Goal: Information Seeking & Learning: Learn about a topic

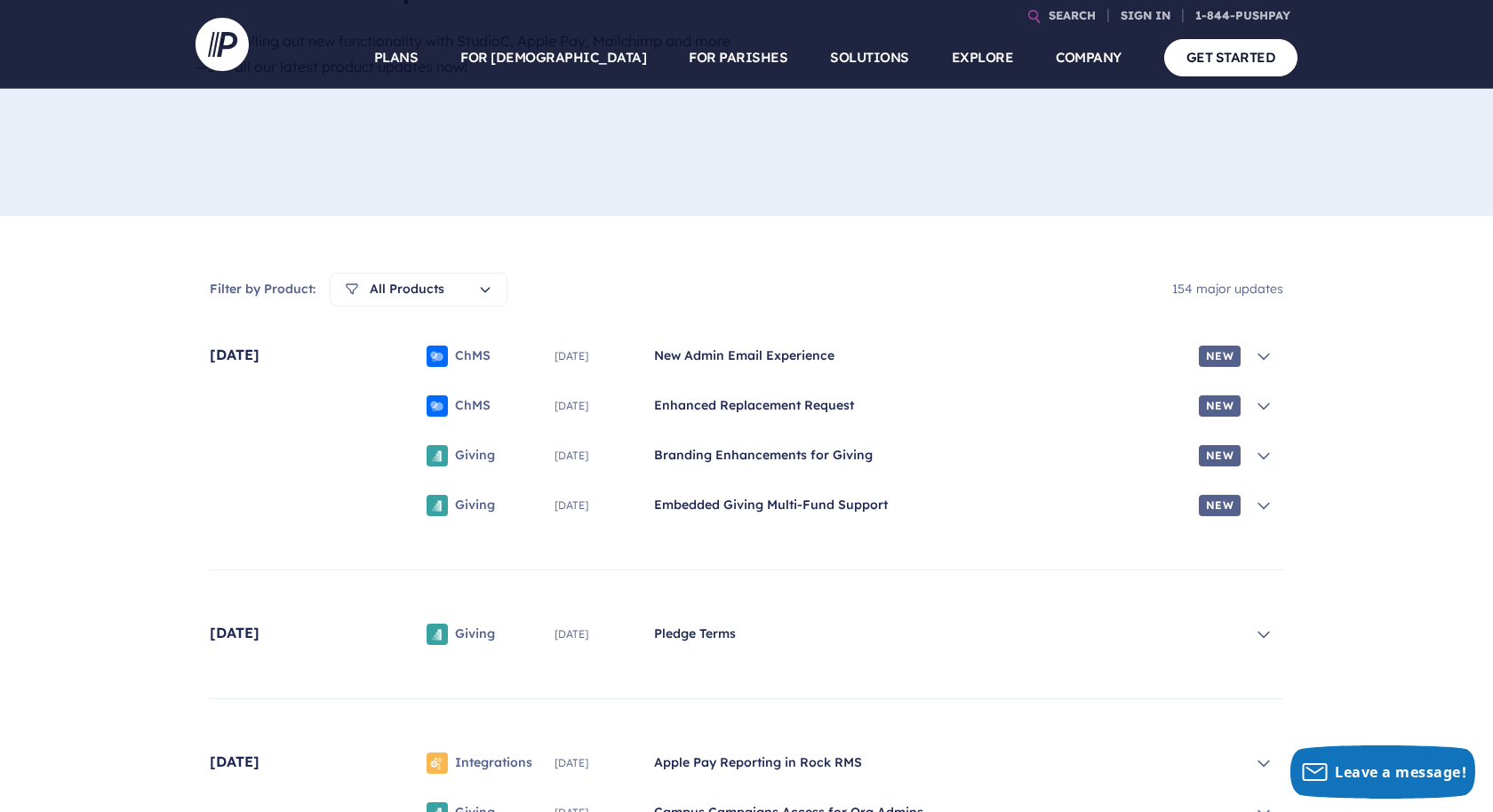
scroll to position [312, 0]
